Goal: Information Seeking & Learning: Check status

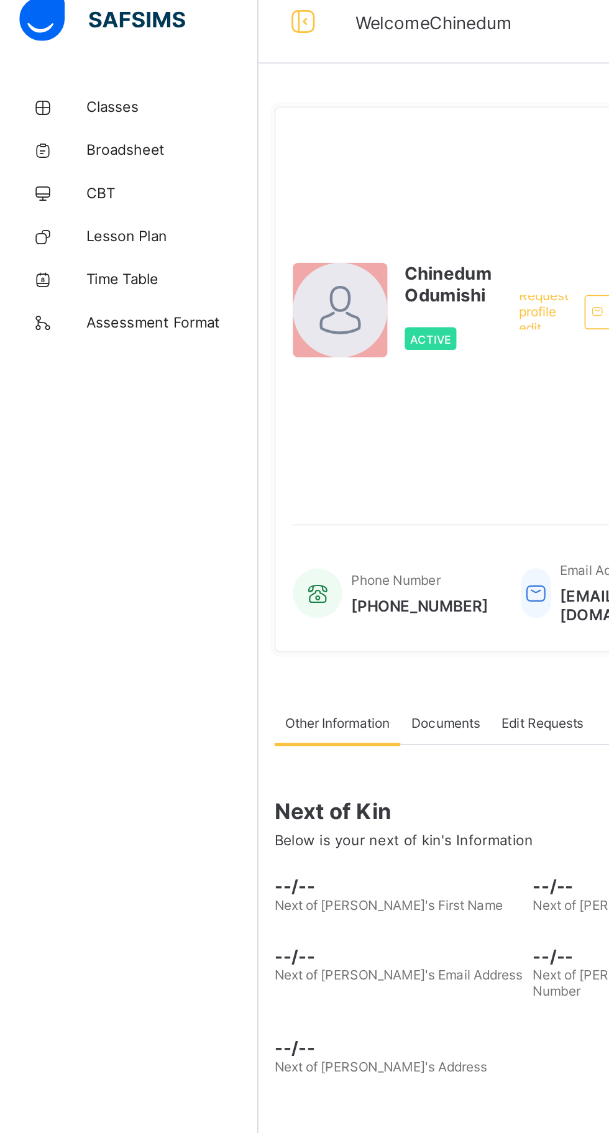
click at [84, 67] on link "Classes" at bounding box center [74, 74] width 149 height 25
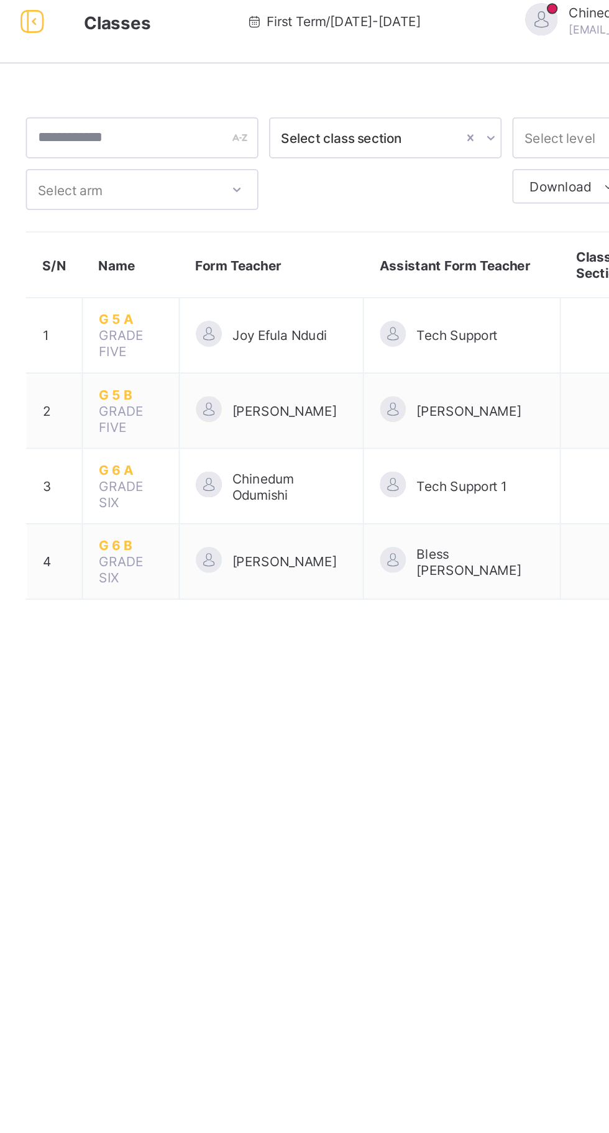
click at [351, 253] on span "[PERSON_NAME]" at bounding box center [321, 249] width 60 height 9
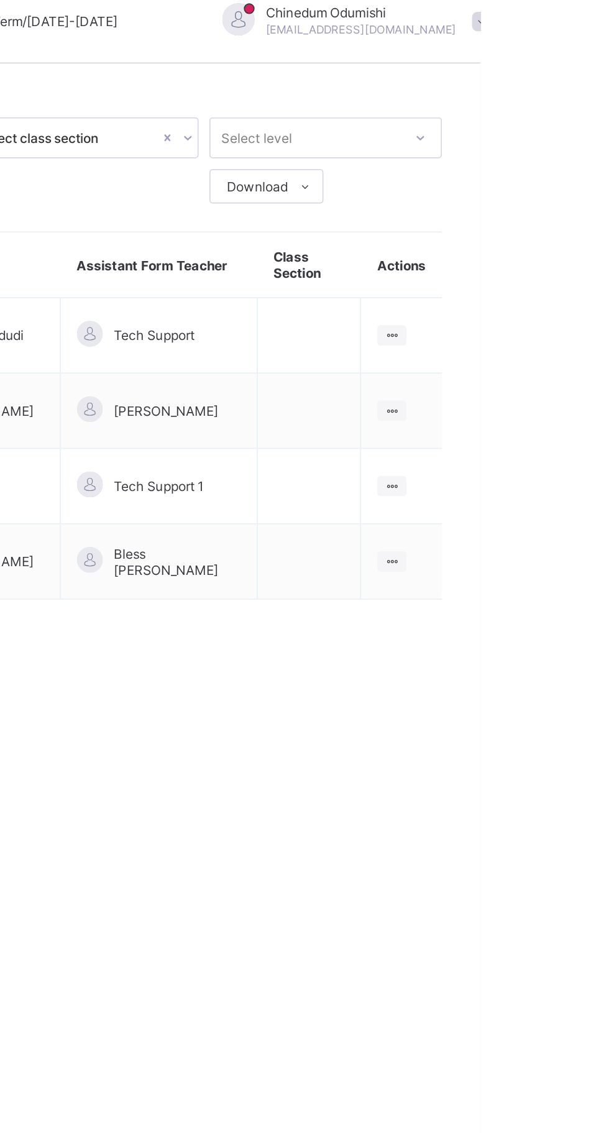
click at [0, 0] on ul "View Class" at bounding box center [0, 0] width 0 height 0
click at [0, 0] on div "View Class" at bounding box center [0, 0] width 0 height 0
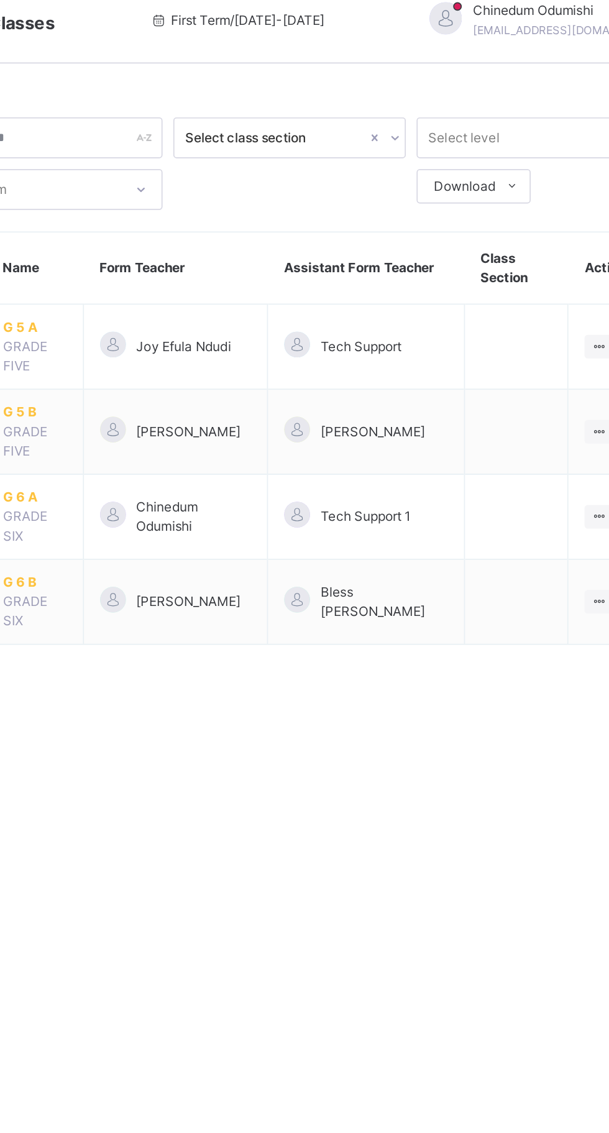
click at [391, 363] on div at bounding box center [383, 359] width 15 height 15
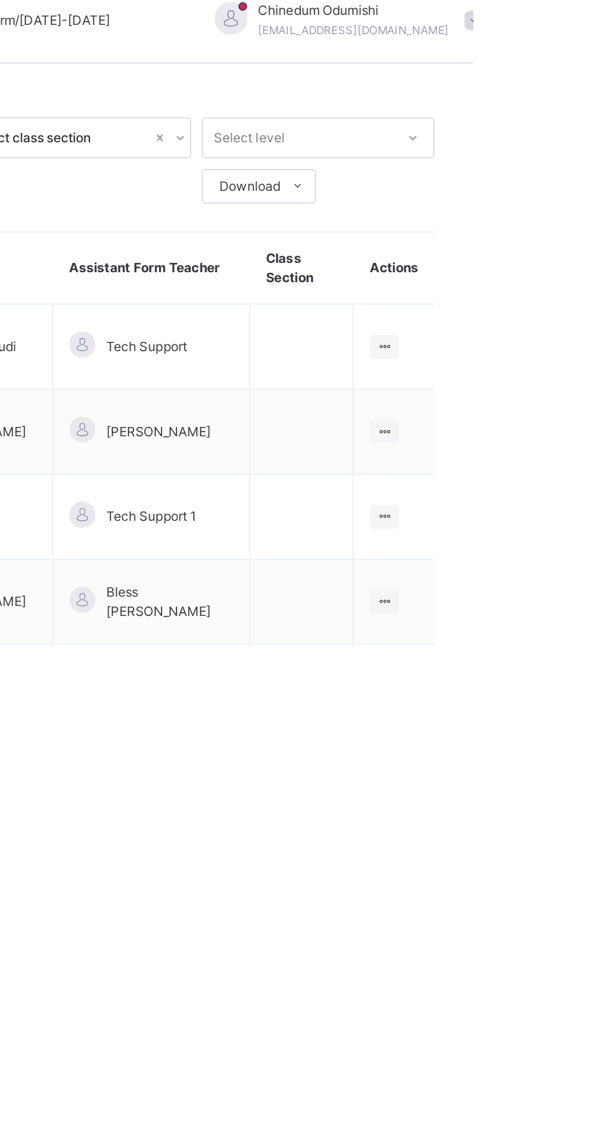
click at [557, 360] on icon at bounding box center [557, 359] width 11 height 9
click at [0, 0] on div "View Class" at bounding box center [0, 0] width 0 height 0
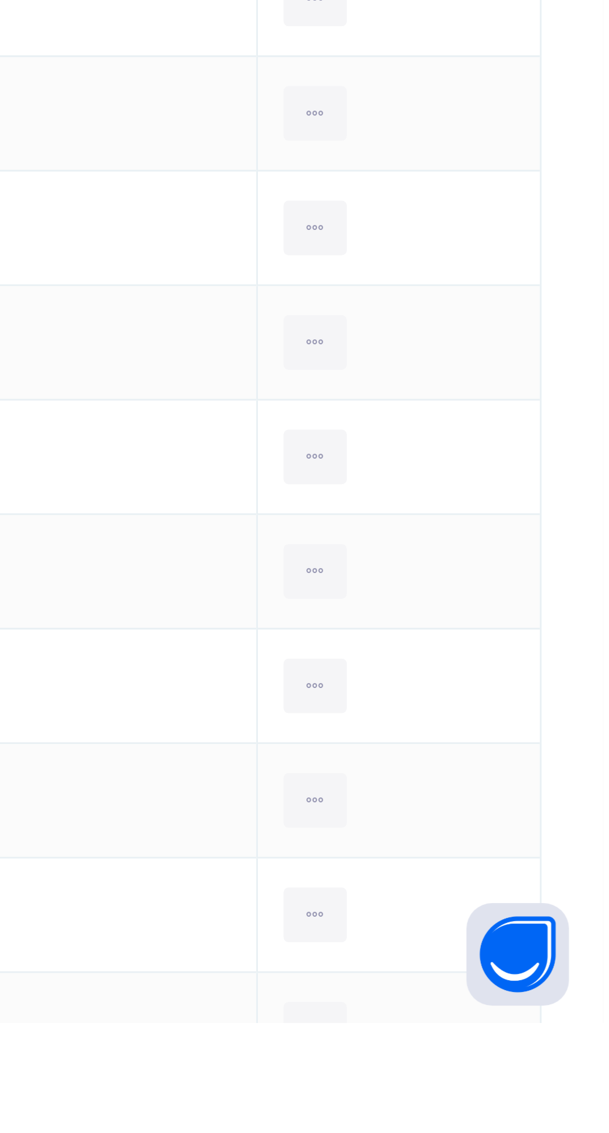
click at [516, 1132] on div at bounding box center [504, 1135] width 23 height 20
click at [509, 1132] on icon at bounding box center [504, 1135] width 11 height 11
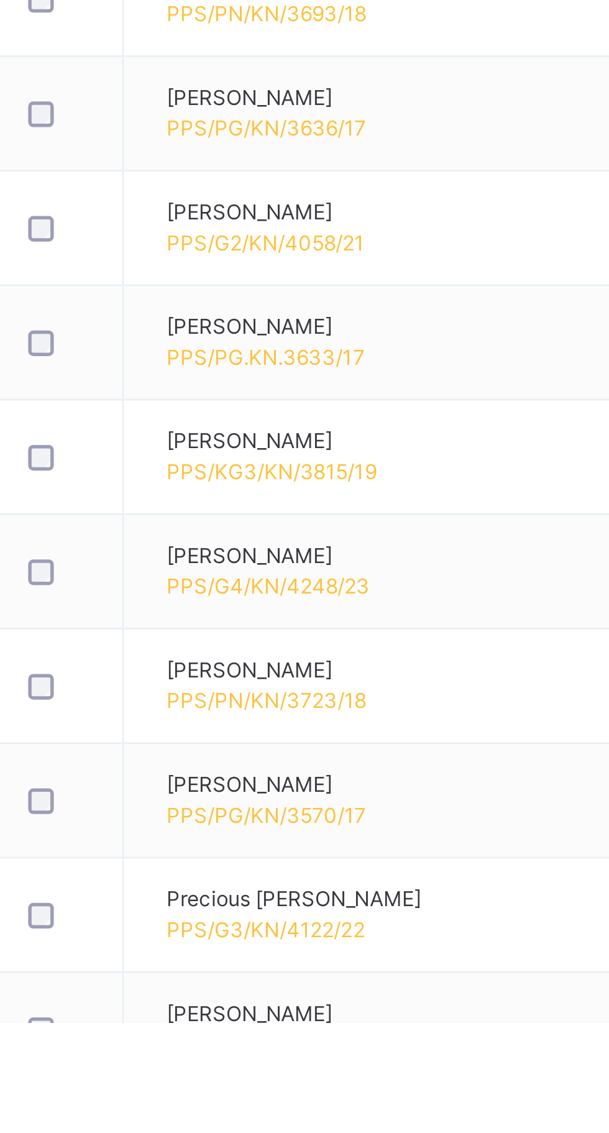
click at [290, 1132] on span "PPS/G1/KN/3906/20" at bounding box center [274, 1140] width 73 height 9
click at [311, 1132] on span "PPS/G1/KN/3906/20" at bounding box center [274, 1140] width 73 height 9
click at [232, 1132] on div at bounding box center [232, 1135] width 0 height 0
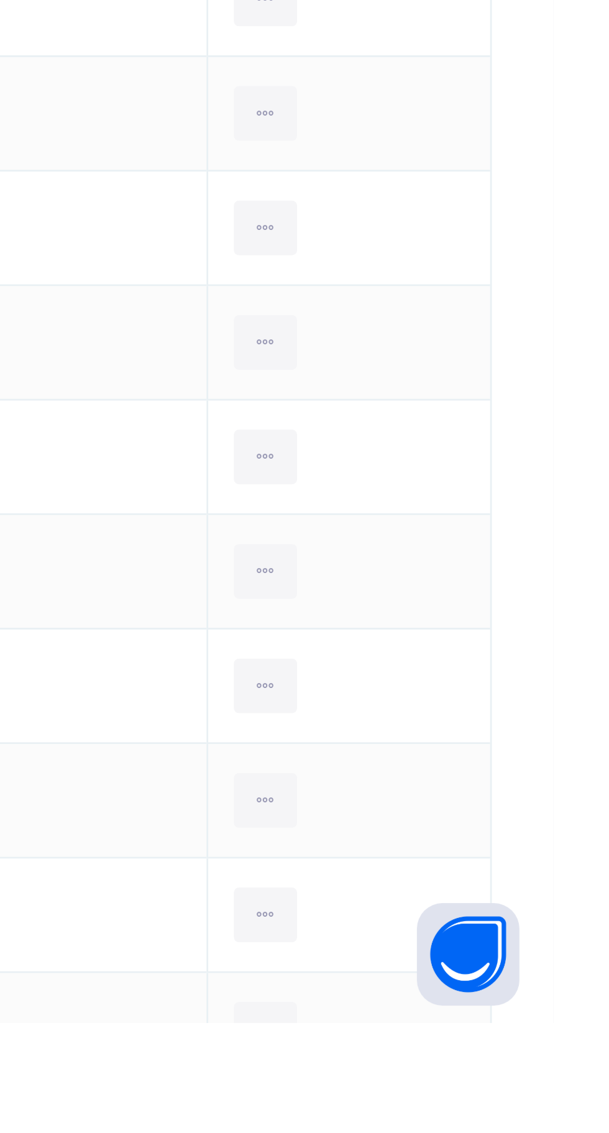
click at [509, 1132] on icon at bounding box center [504, 1135] width 11 height 11
click at [516, 1132] on div at bounding box center [504, 1135] width 23 height 20
click at [509, 1132] on icon at bounding box center [504, 1135] width 11 height 11
click at [516, 1132] on div at bounding box center [504, 1135] width 23 height 20
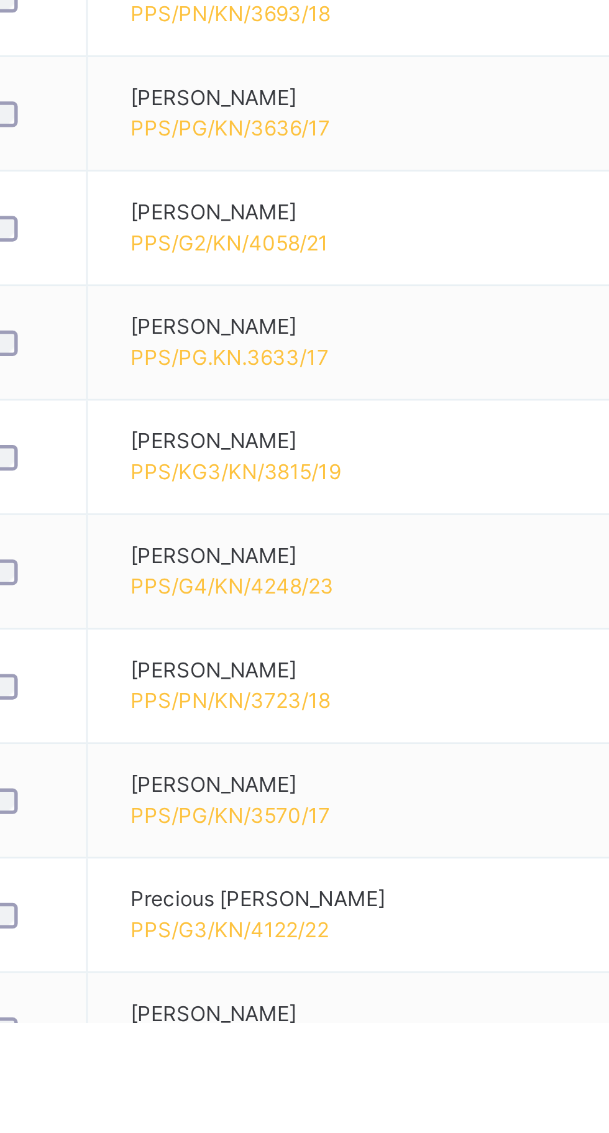
click at [288, 1132] on span "PPS/G1/KN/3906/20" at bounding box center [274, 1140] width 73 height 9
click at [336, 1132] on td "[PERSON_NAME] PPS/G1/KN/3906/20" at bounding box center [352, 1136] width 261 height 42
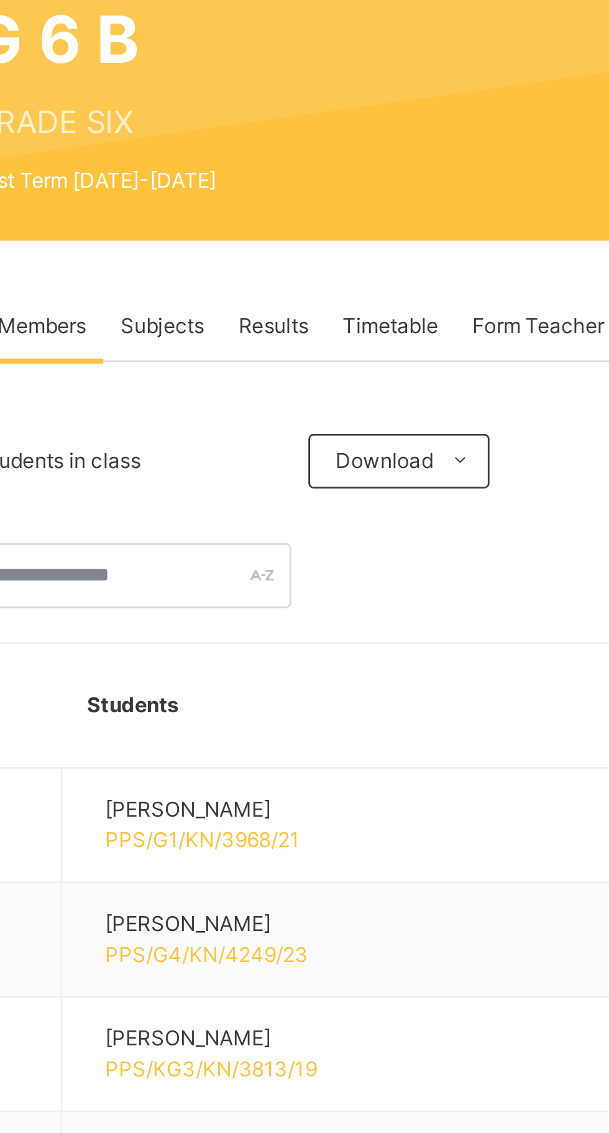
click at [298, 242] on span "Results" at bounding box center [298, 245] width 25 height 11
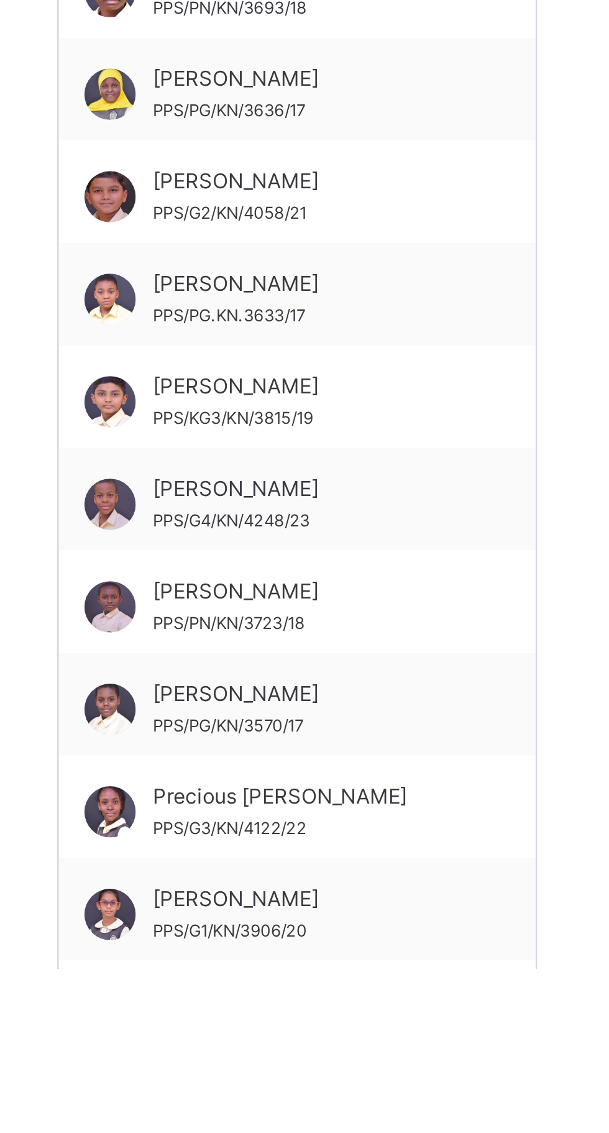
click at [267, 1113] on div "[PERSON_NAME] PPS/G1/KN/3906/20" at bounding box center [261, 1113] width 111 height 22
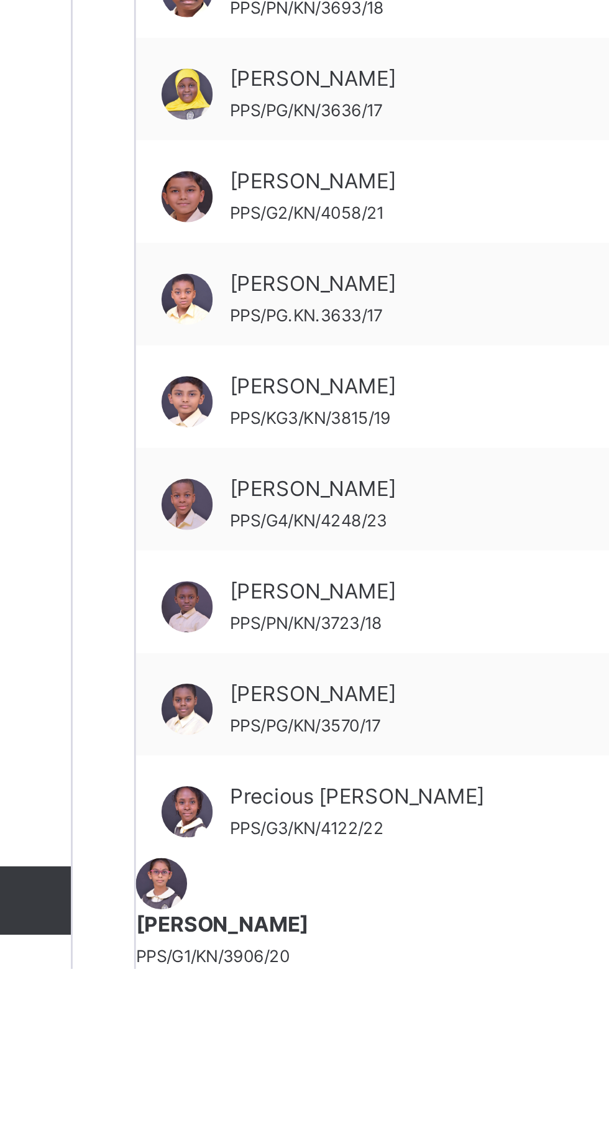
click at [217, 1113] on div "[PERSON_NAME] PPS/G1/KN/3906/20" at bounding box center [258, 1122] width 173 height 22
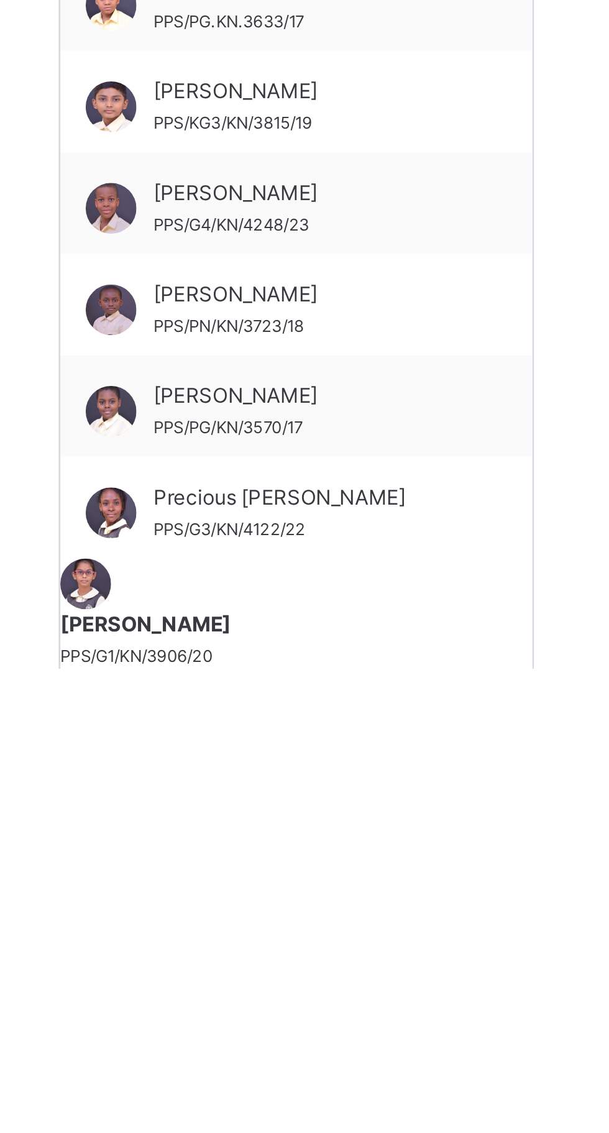
click at [208, 1112] on span "[PERSON_NAME]" at bounding box center [258, 1116] width 173 height 11
click at [232, 1111] on span "[PERSON_NAME]" at bounding box center [258, 1116] width 173 height 11
click at [285, 1117] on div "[PERSON_NAME] PPS/G1/KN/3906/20" at bounding box center [258, 1122] width 173 height 22
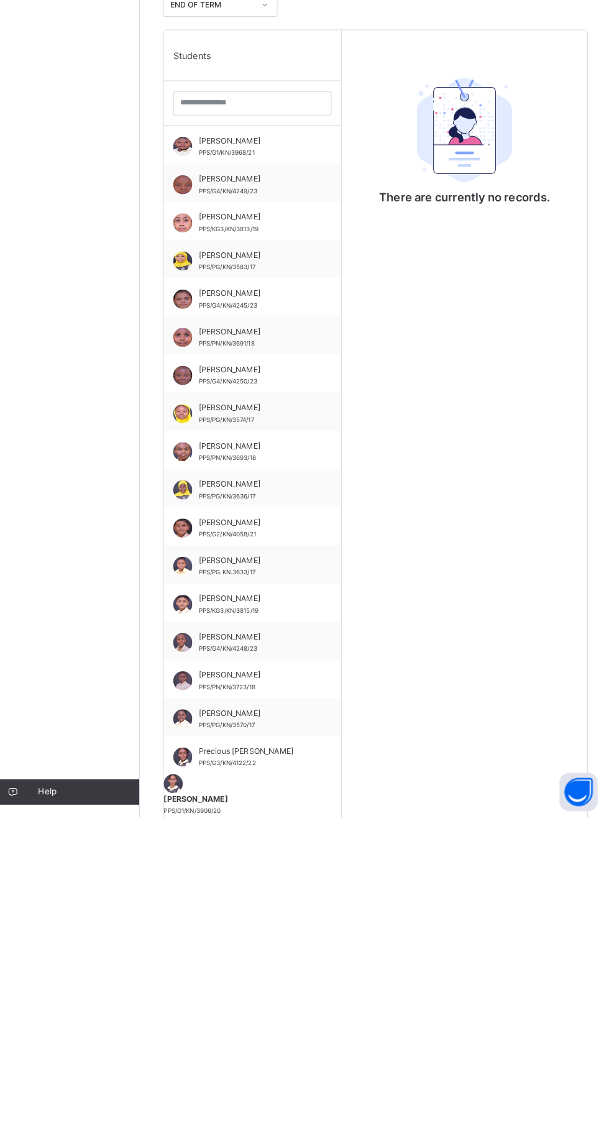
scroll to position [1, 0]
